Goal: Answer question/provide support

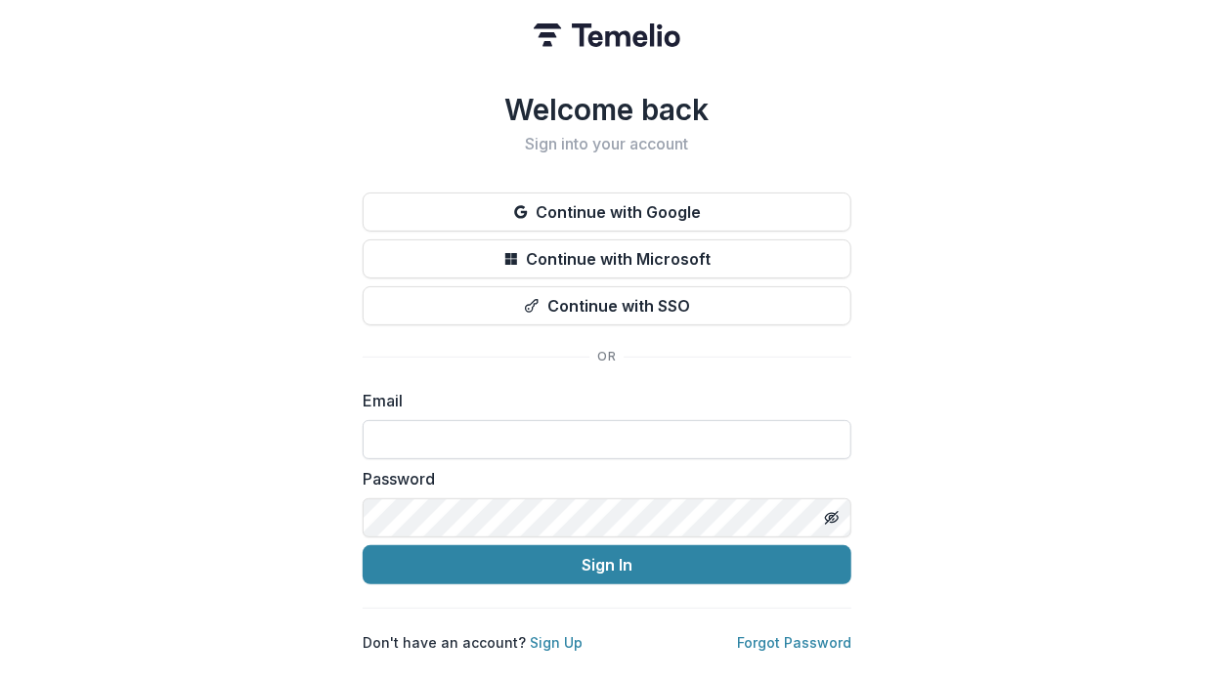
click at [465, 440] on input at bounding box center [607, 439] width 489 height 39
type input "**********"
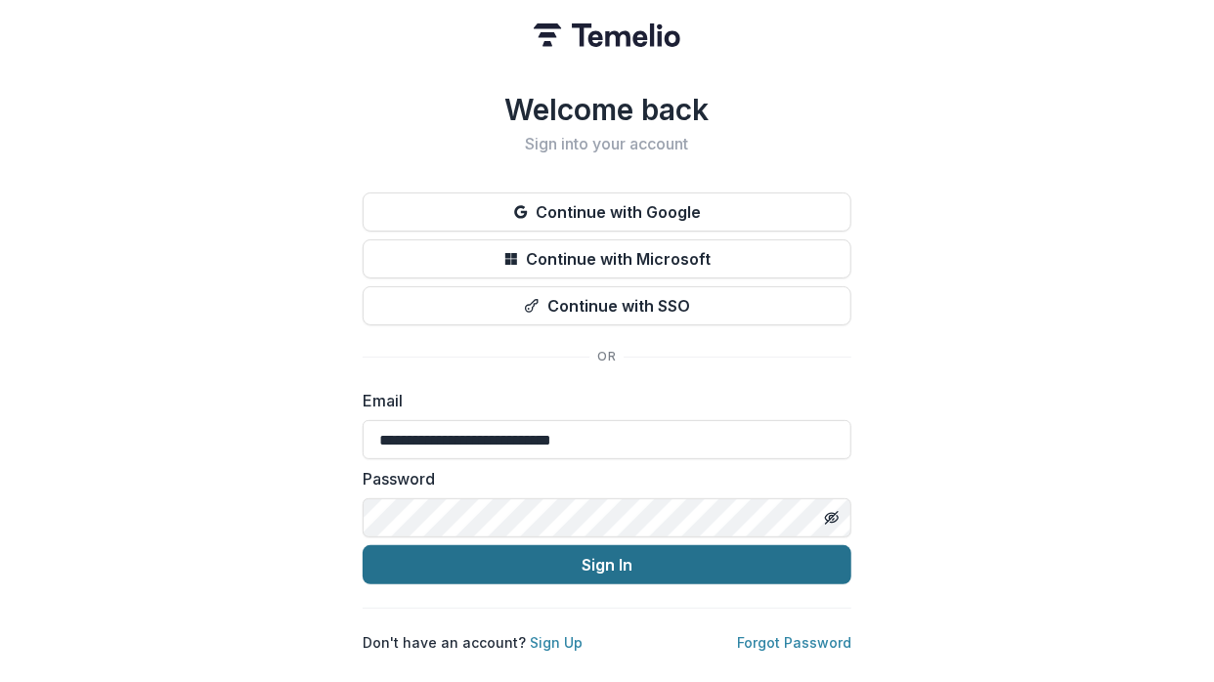
click at [507, 549] on button "Sign In" at bounding box center [607, 564] width 489 height 39
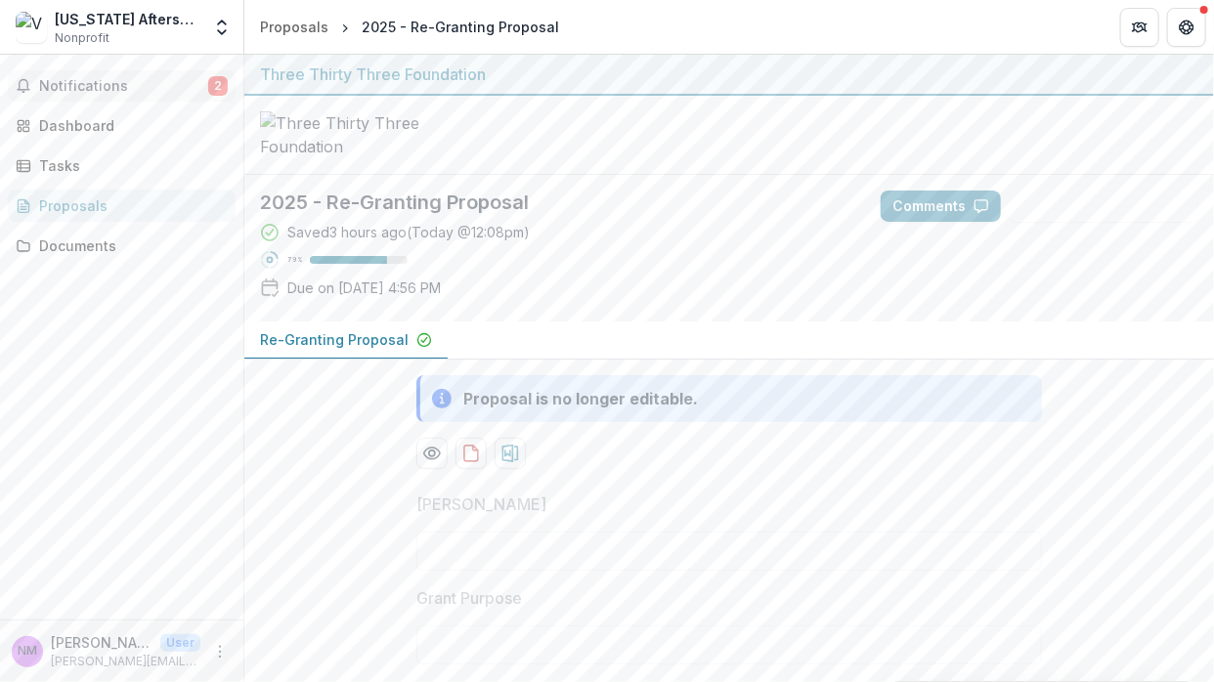
click at [109, 87] on span "Notifications" at bounding box center [123, 86] width 169 height 17
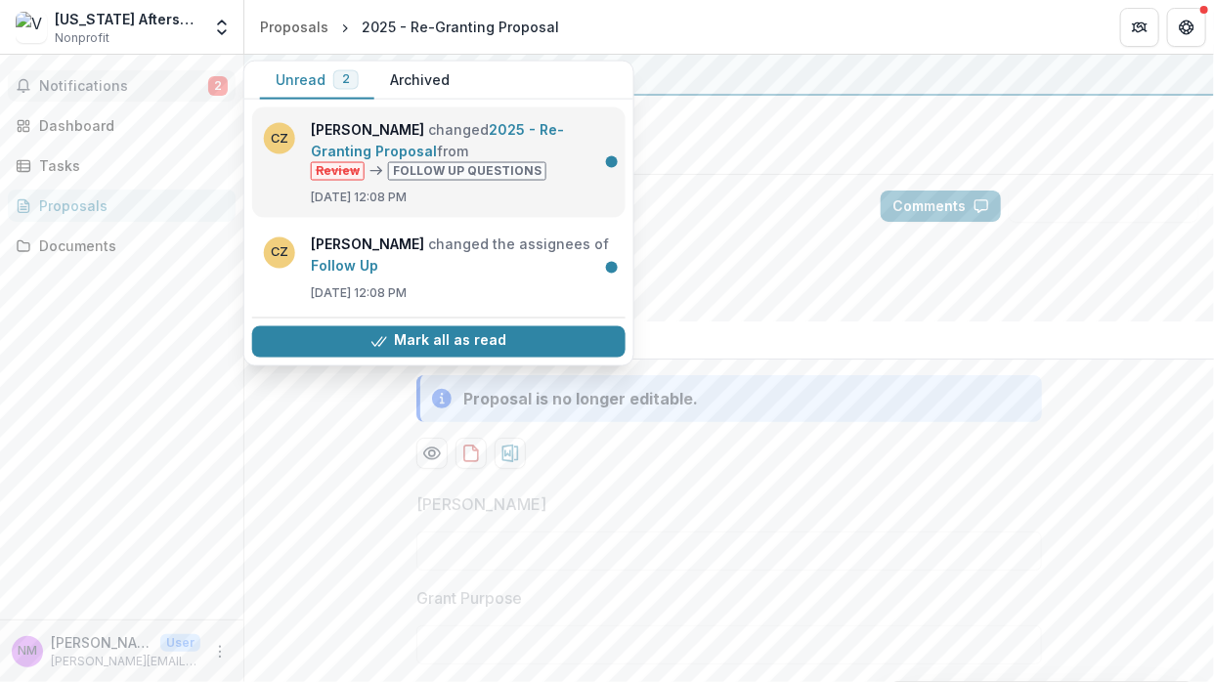
click at [464, 159] on link "2025 - Re-Granting Proposal" at bounding box center [437, 140] width 253 height 38
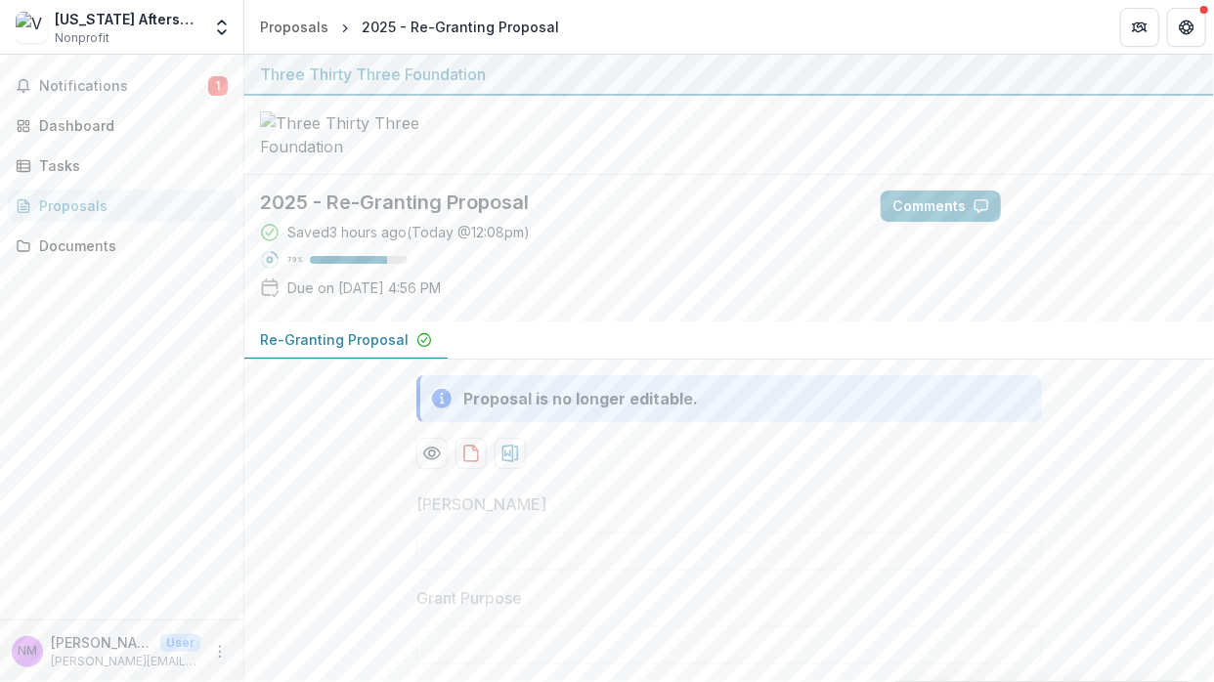
click at [676, 360] on div "Re-Granting Proposal" at bounding box center [729, 341] width 970 height 38
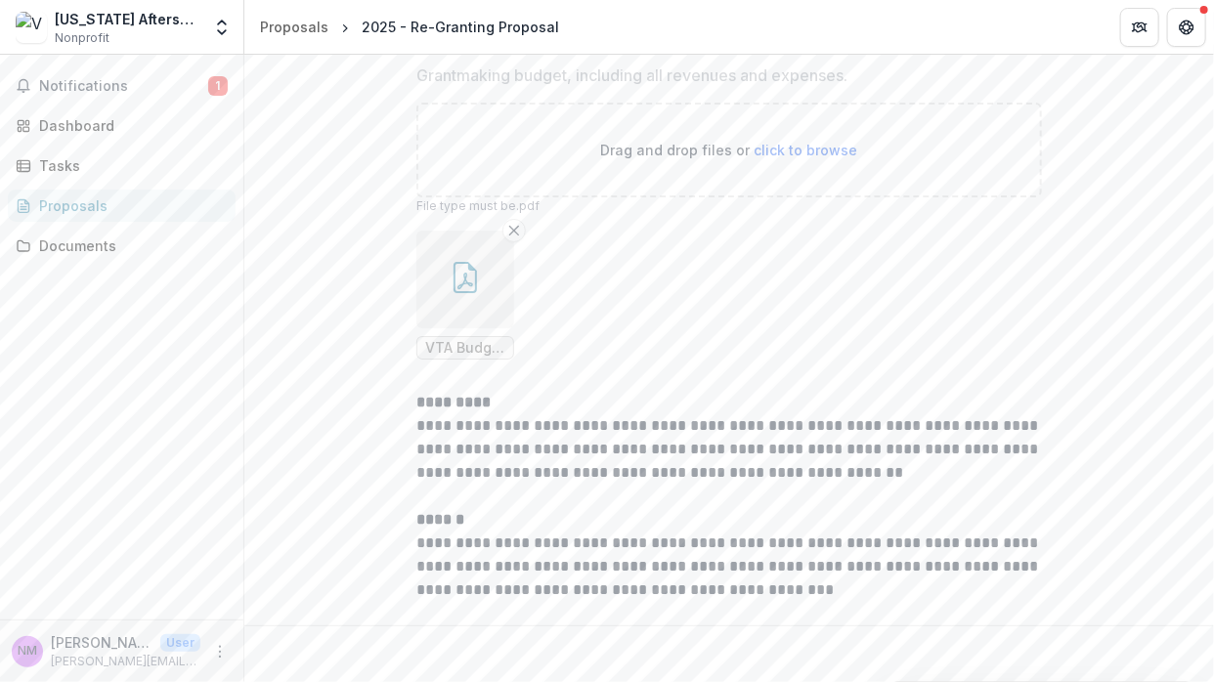
scroll to position [7703, 0]
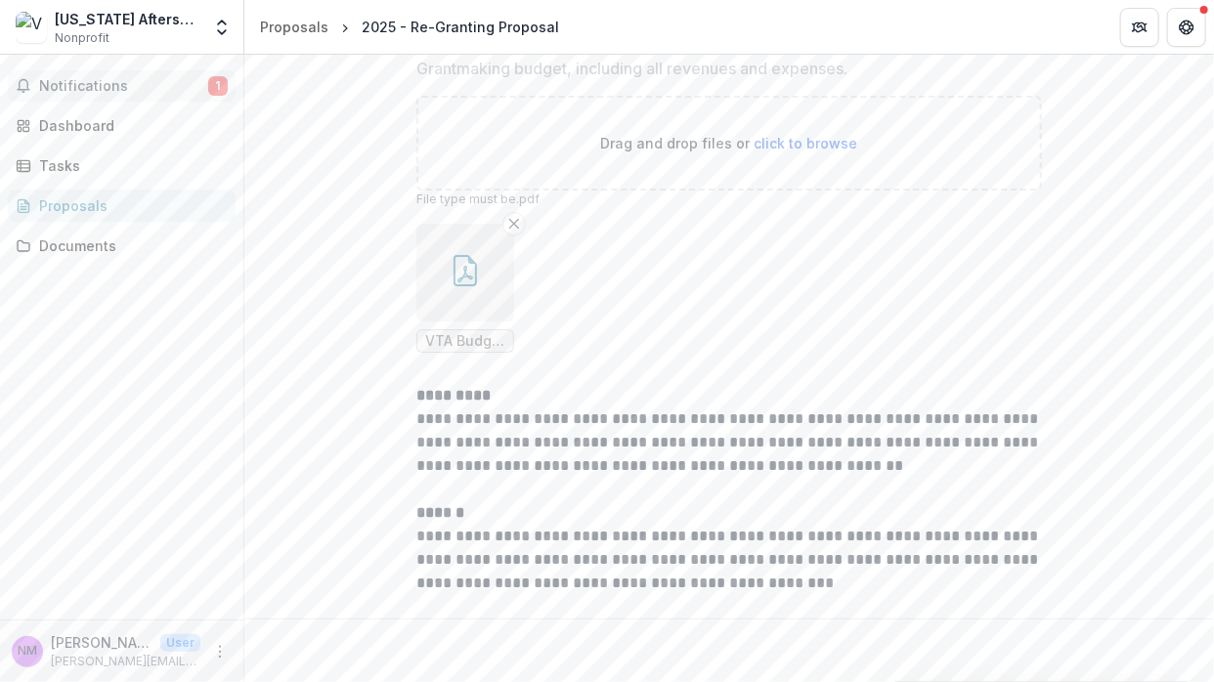
click at [108, 73] on button "Notifications 1" at bounding box center [122, 85] width 228 height 31
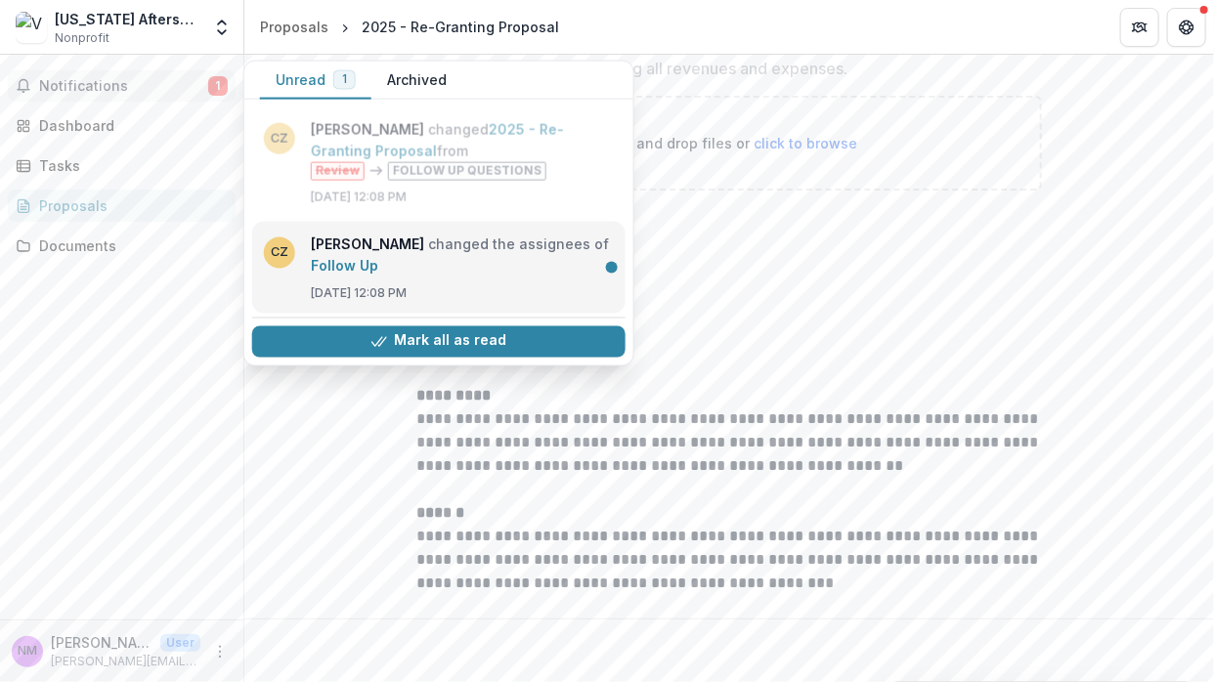
click at [378, 256] on link "Follow Up" at bounding box center [344, 264] width 67 height 17
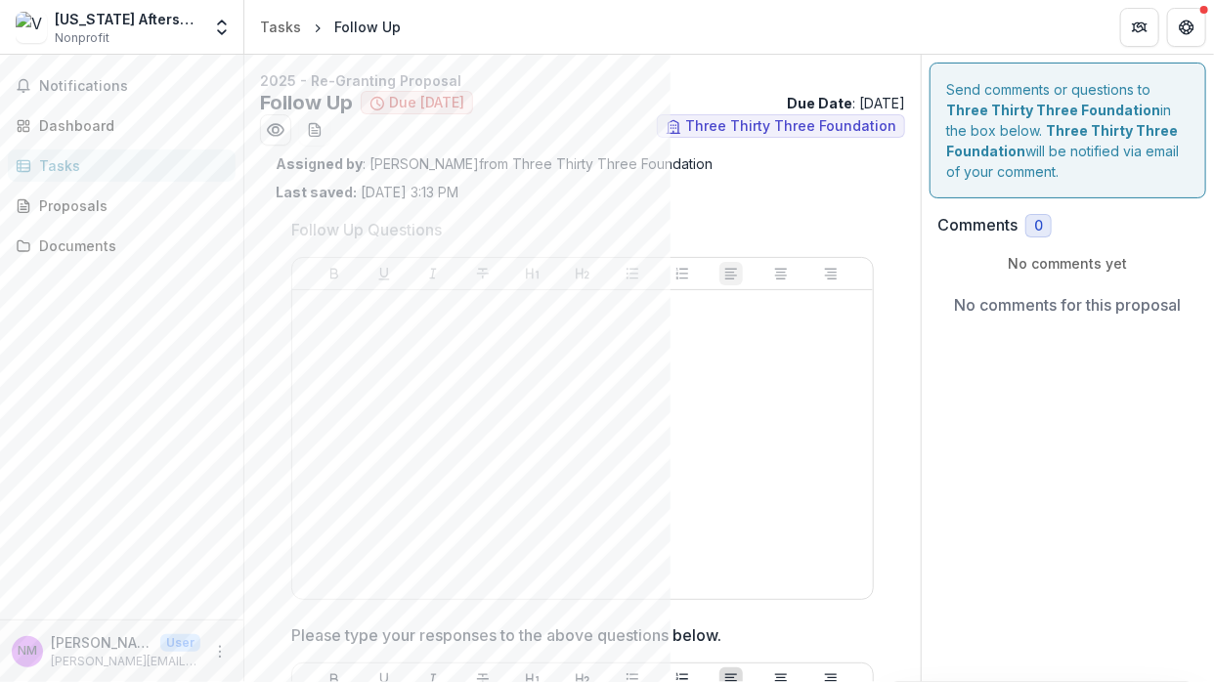
click at [922, 609] on div "Send comments or questions to Three Thirty Three Foundation in the box below. T…" at bounding box center [1068, 660] width 292 height 1211
click at [700, 218] on span "Follow Up Questions" at bounding box center [576, 229] width 571 height 23
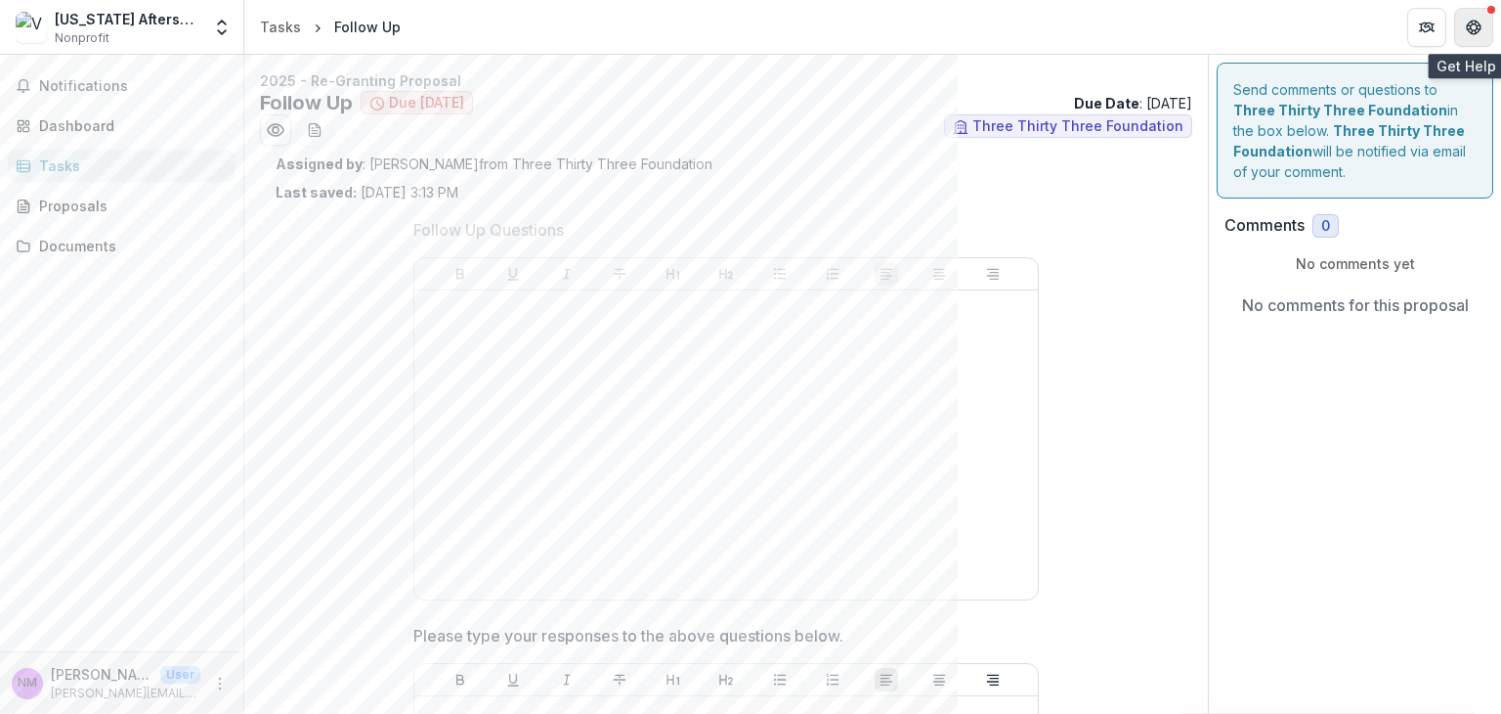
click at [1213, 32] on icon "Get Help" at bounding box center [1474, 32] width 5 height 4
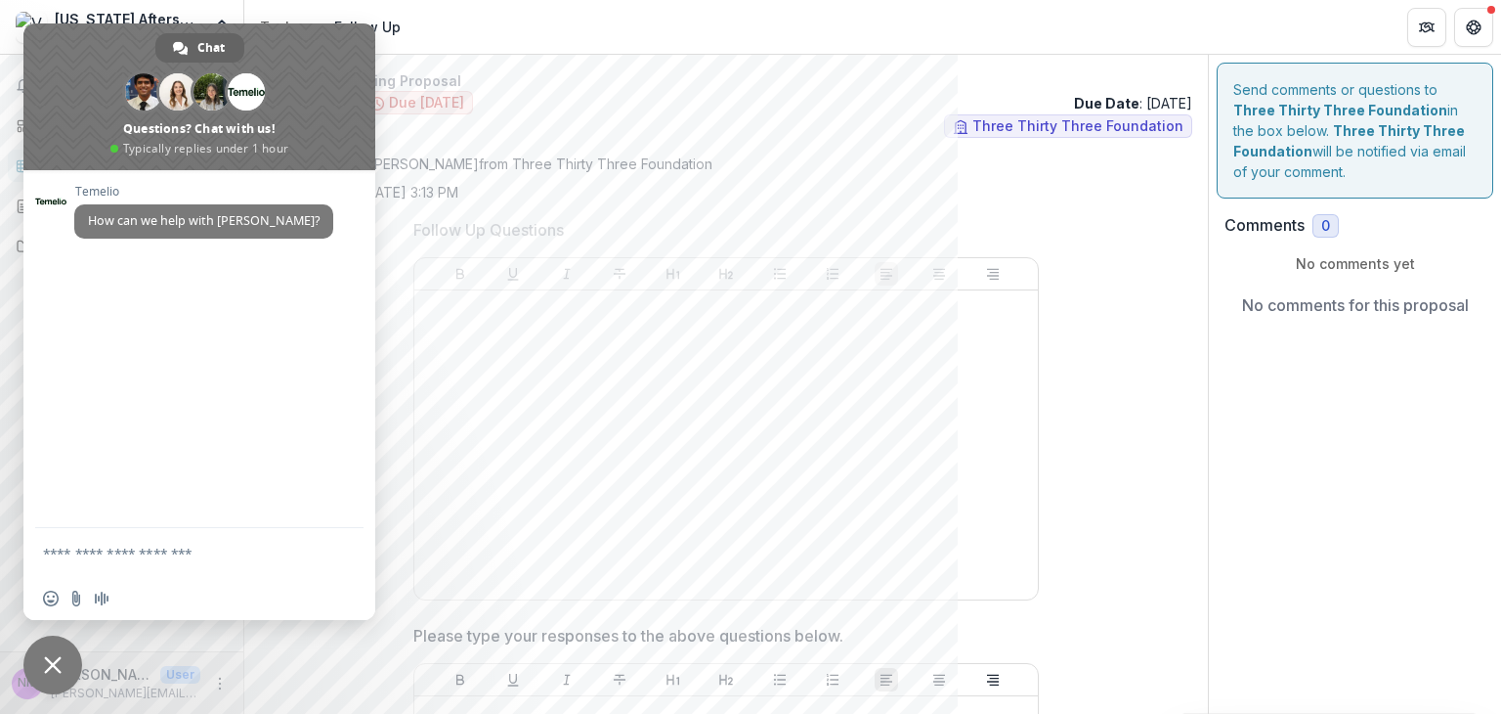
click at [768, 380] on div at bounding box center [726, 444] width 608 height 293
click at [54, 660] on span "Close chat" at bounding box center [53, 665] width 18 height 18
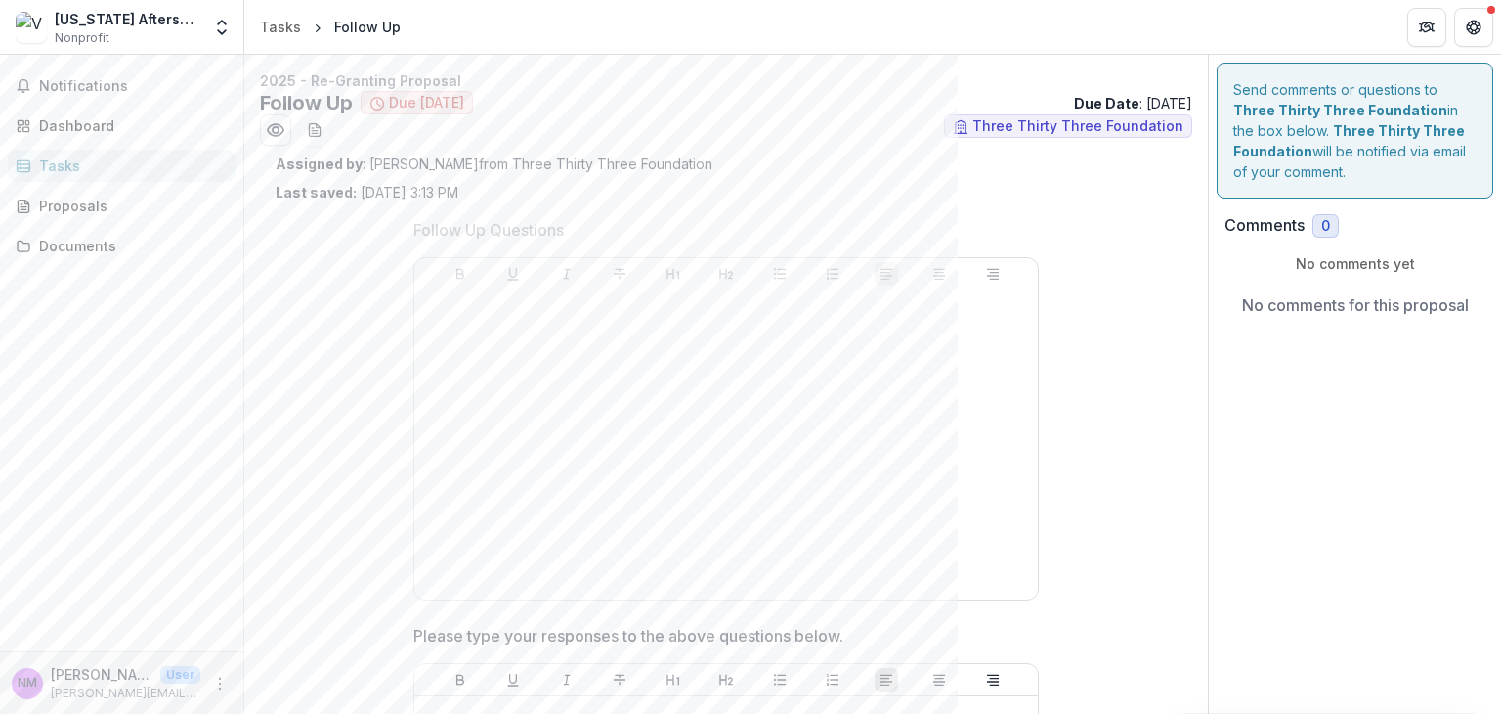
click at [299, 561] on div "Follow Up Questions Please type your responses to the above questions below. Fi…" at bounding box center [726, 698] width 901 height 992
click at [62, 128] on div "Dashboard" at bounding box center [129, 125] width 181 height 21
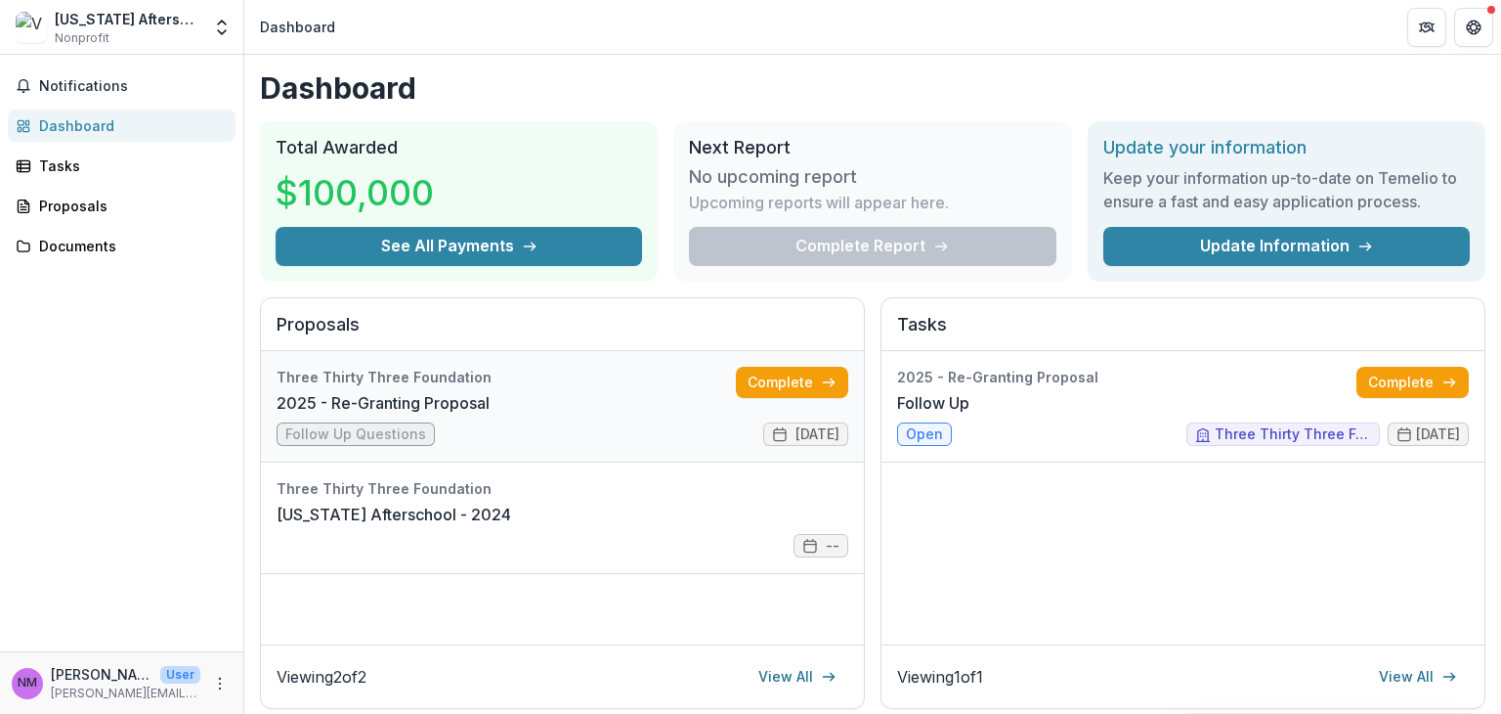
click at [490, 414] on link "2025 - Re-Granting Proposal" at bounding box center [383, 402] width 213 height 23
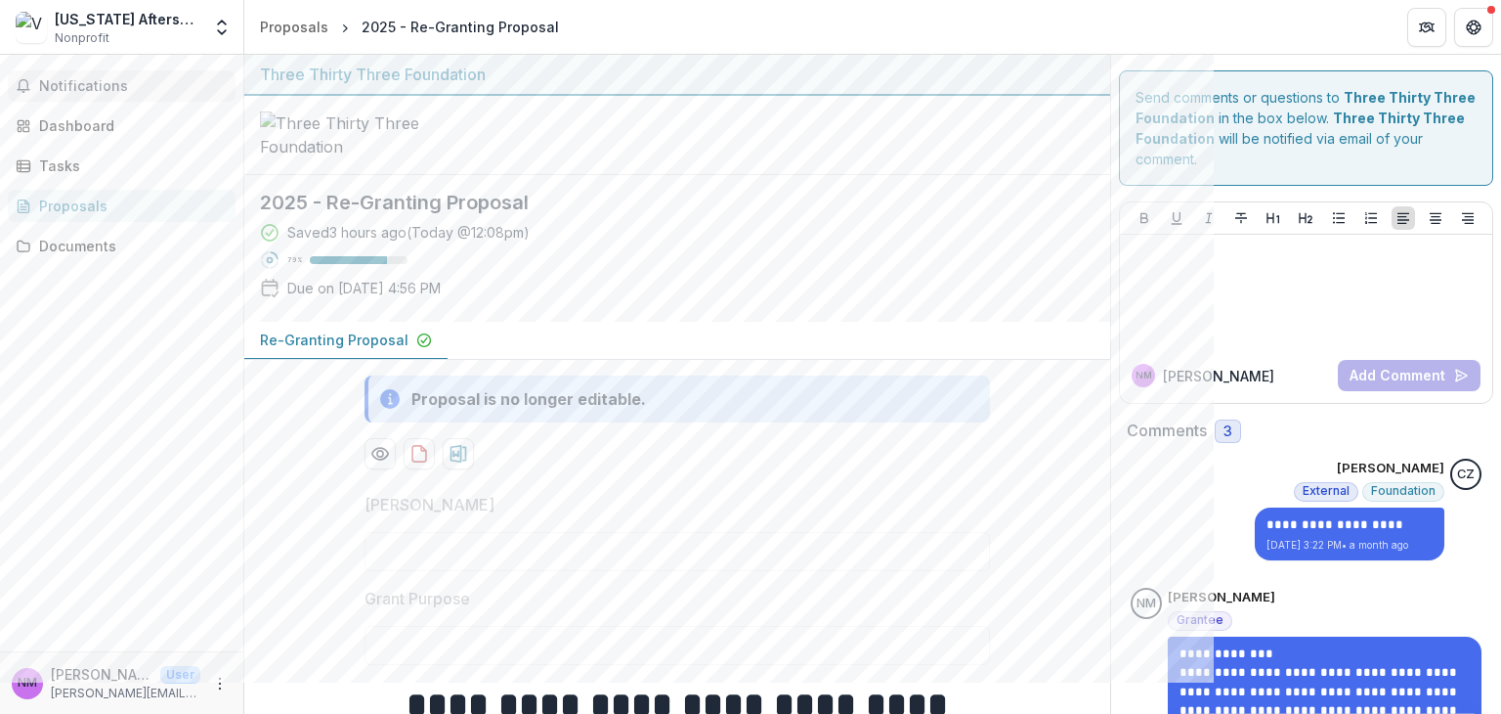
click at [75, 85] on span "Notifications" at bounding box center [133, 86] width 189 height 17
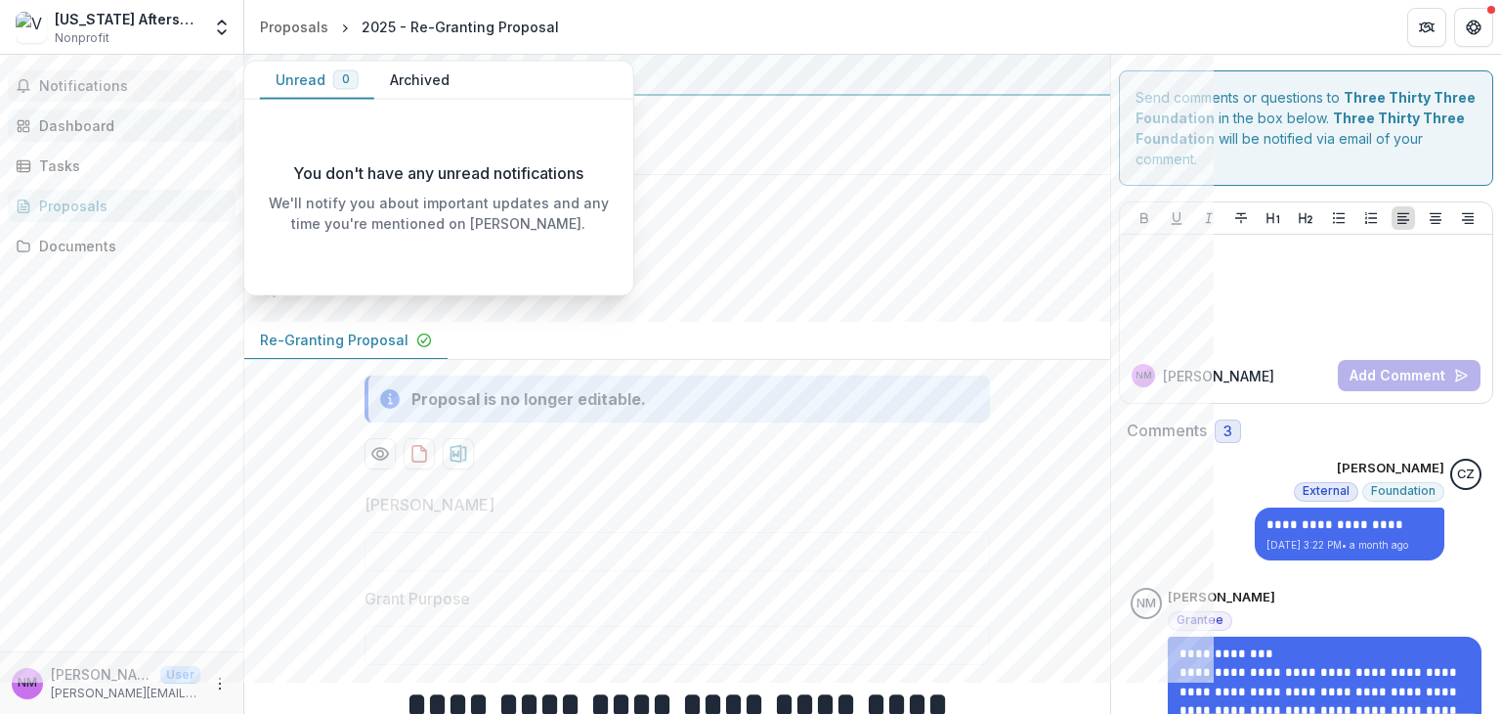
click at [90, 123] on div "Dashboard" at bounding box center [129, 125] width 181 height 21
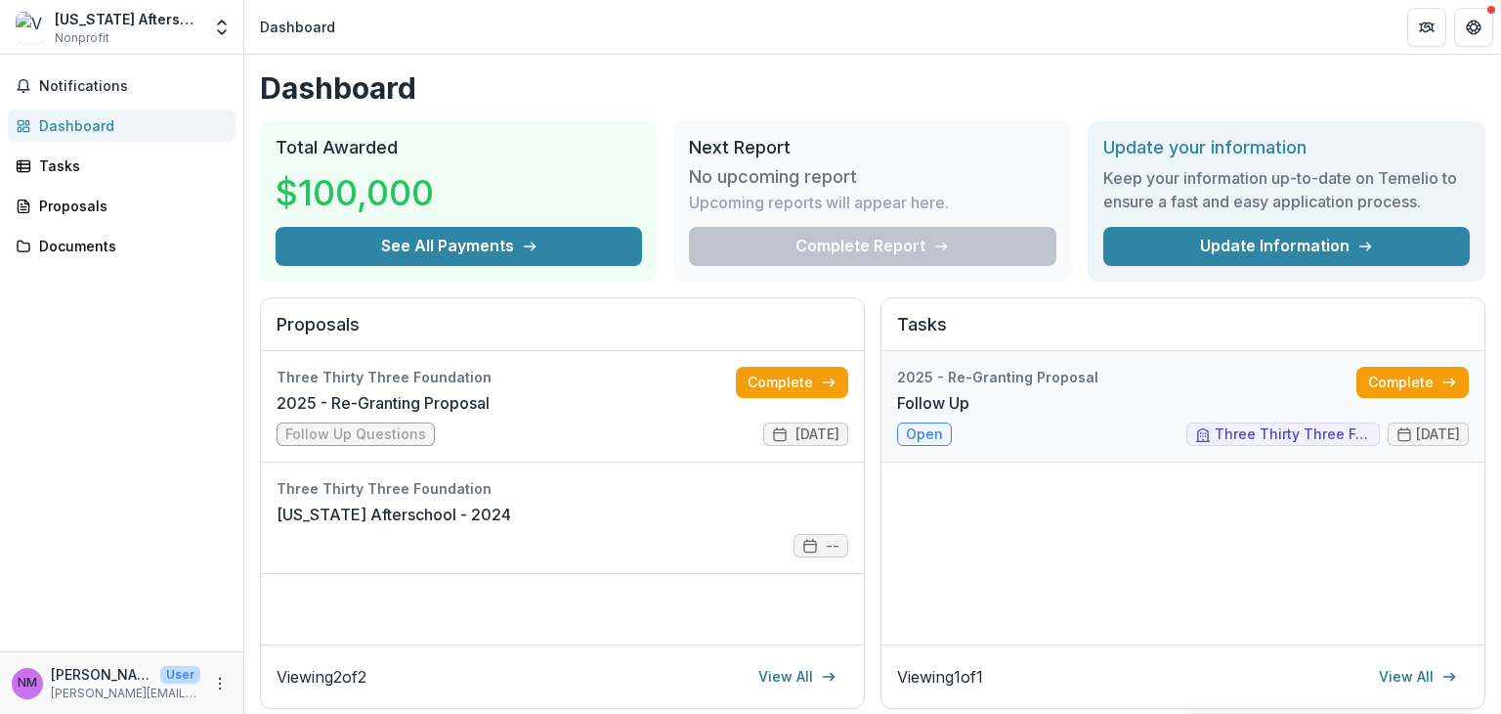
click at [970, 414] on link "Follow Up" at bounding box center [933, 402] width 72 height 23
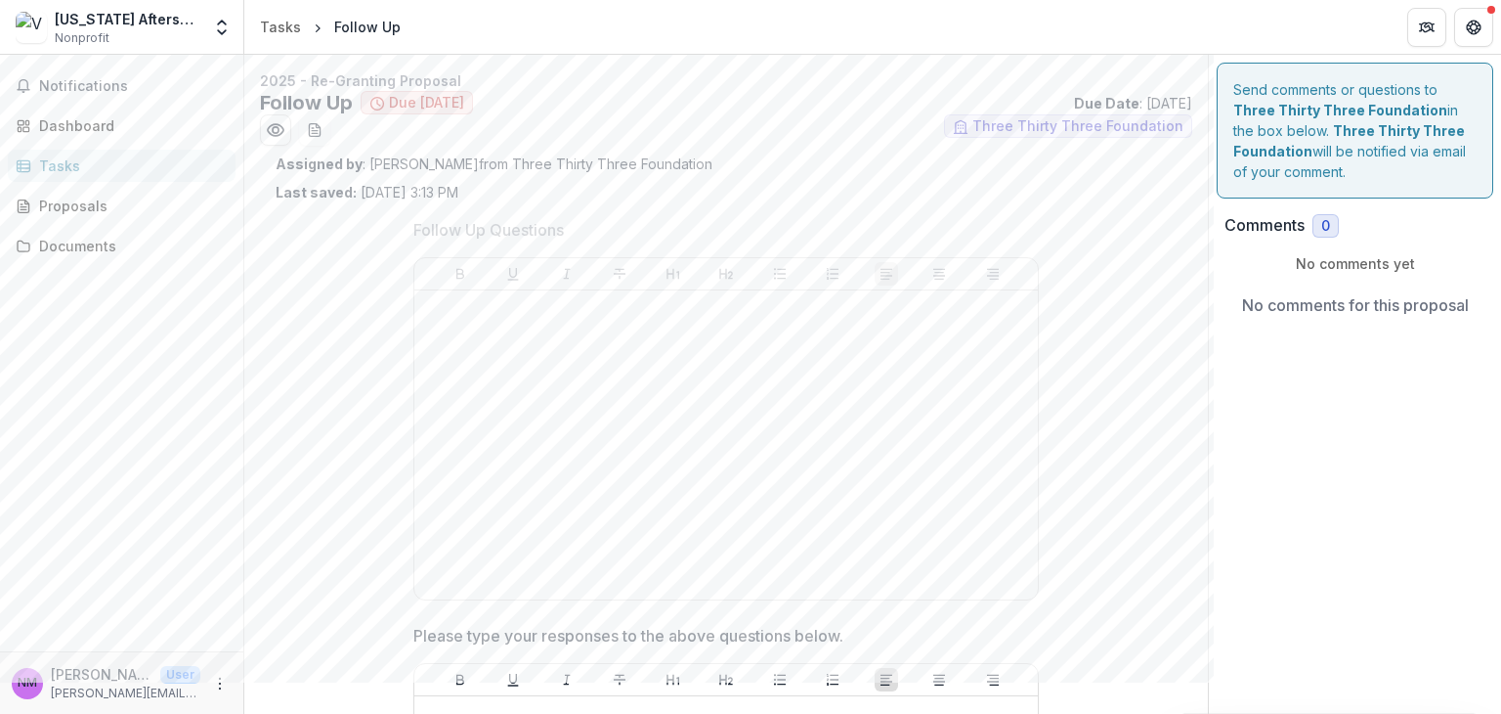
click at [1213, 539] on div "Send comments or questions to Three Thirty Three Foundation in the box below. T…" at bounding box center [1355, 660] width 292 height 1211
click at [1213, 234] on span "0" at bounding box center [1326, 225] width 26 height 23
click at [279, 300] on div "Follow Up Questions Please type your responses to the above questions below. Fi…" at bounding box center [726, 698] width 901 height 992
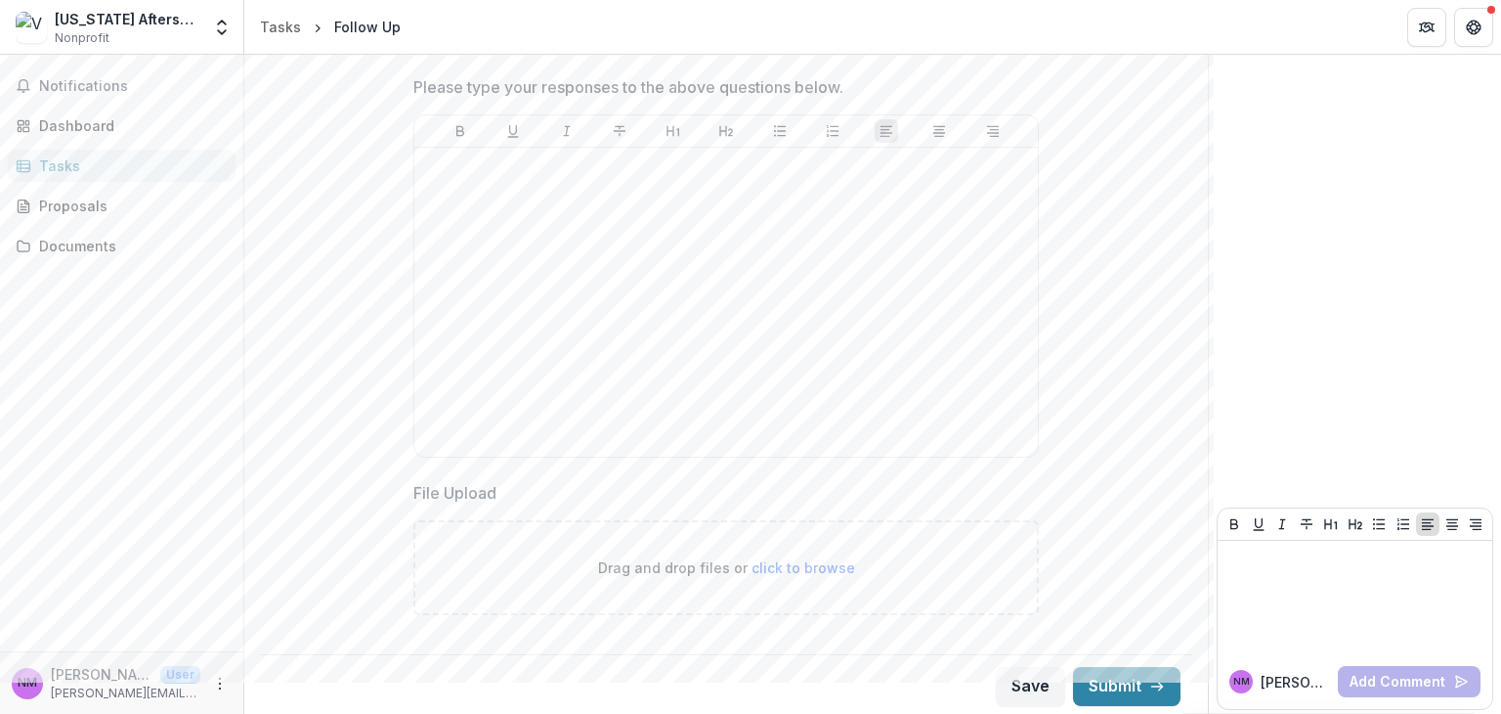
scroll to position [550, 0]
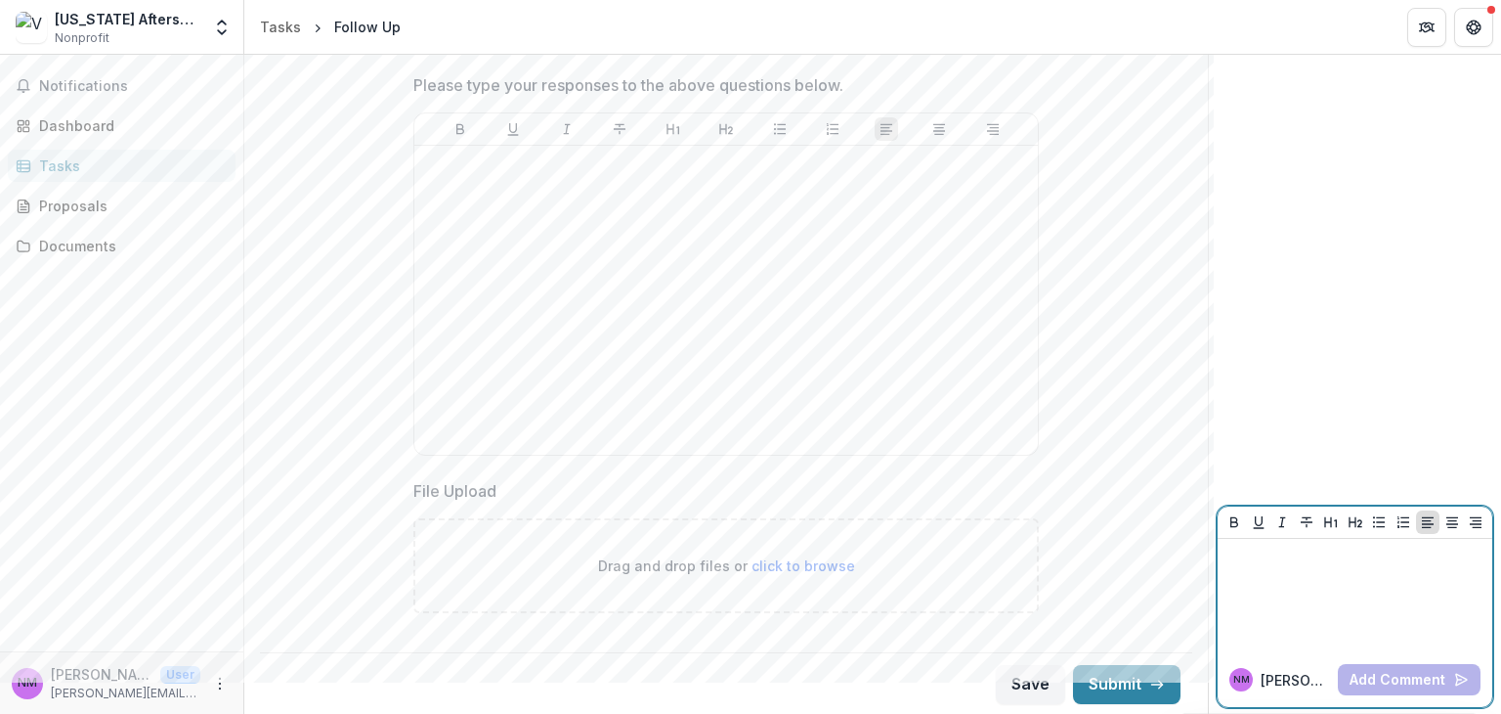
click at [1213, 582] on div at bounding box center [1355, 595] width 259 height 98
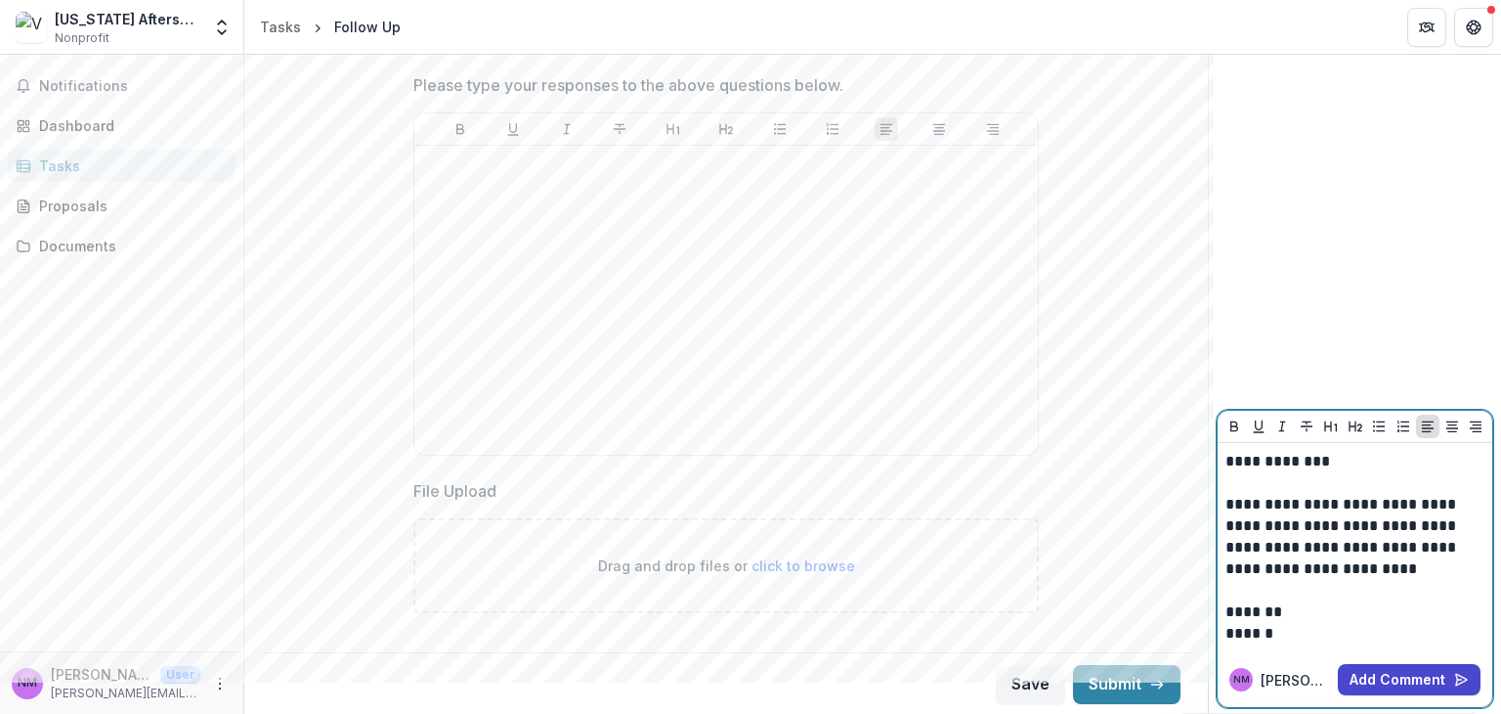
click at [1213, 568] on p "**********" at bounding box center [1356, 537] width 260 height 86
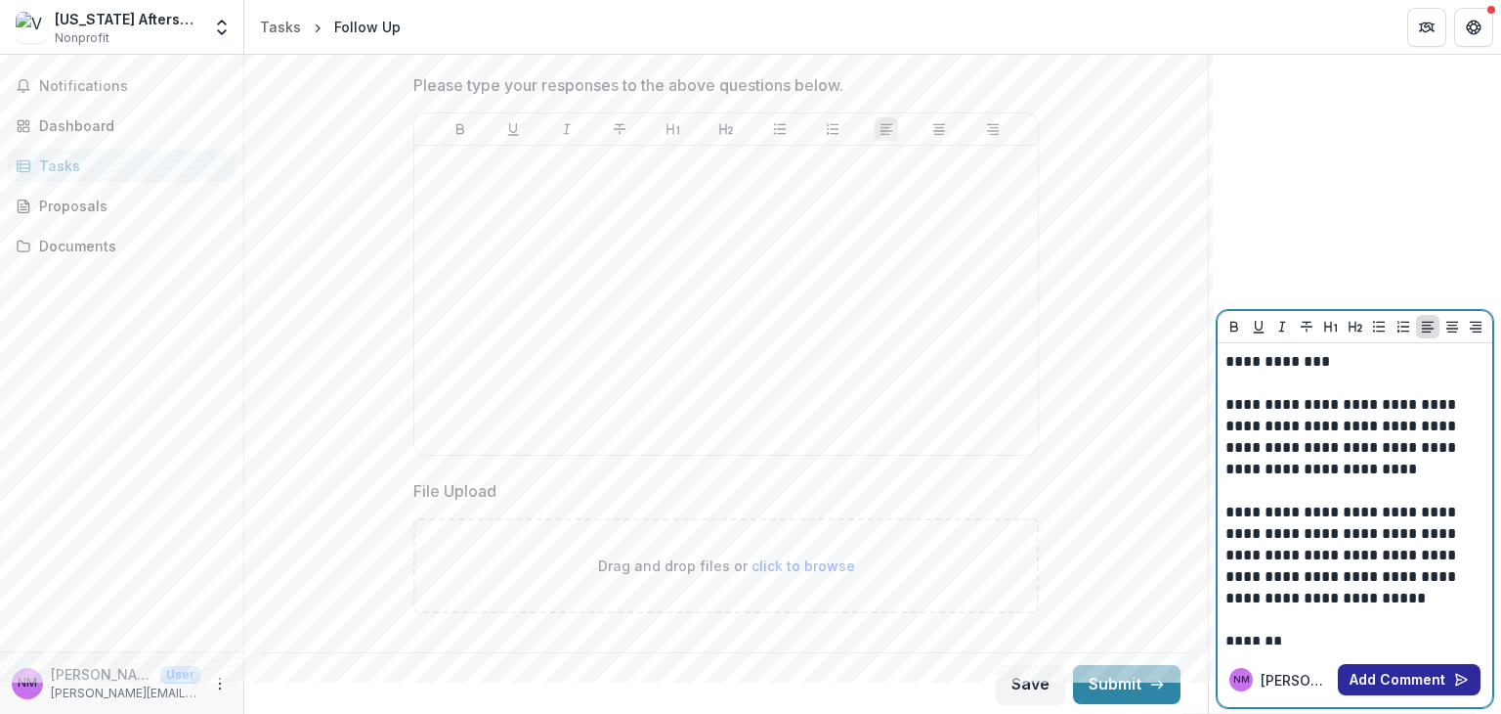
click at [1213, 681] on button "Add Comment" at bounding box center [1409, 679] width 143 height 31
